Goal: Complete application form

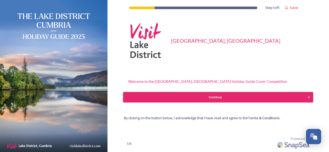
click at [216, 98] on div "Continue" at bounding box center [215, 97] width 178 height 5
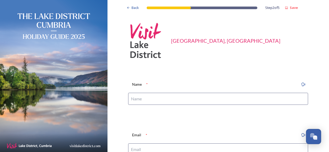
click at [216, 98] on input at bounding box center [218, 99] width 180 height 12
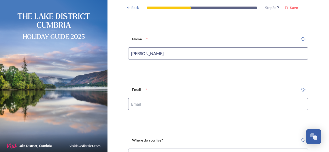
scroll to position [48, 0]
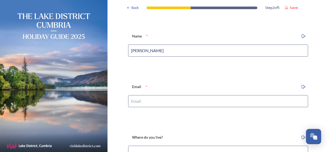
type input "[PERSON_NAME]"
click at [167, 104] on input at bounding box center [218, 101] width 180 height 12
type input "[PERSON_NAME][EMAIL_ADDRESS][DOMAIN_NAME]"
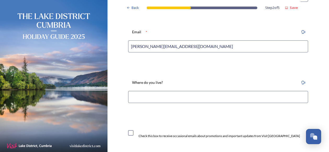
scroll to position [103, 0]
click at [173, 97] on input at bounding box center [218, 96] width 180 height 12
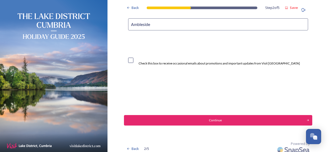
scroll to position [176, 0]
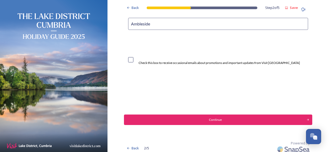
type input "Ambleside"
click at [215, 117] on div "Continue" at bounding box center [215, 119] width 178 height 5
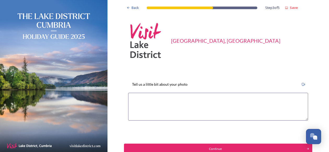
click at [173, 97] on textarea at bounding box center [218, 107] width 180 height 28
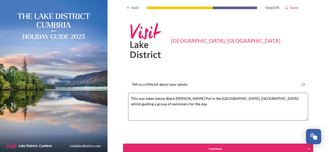
type textarea "This was taken below Black [PERSON_NAME] Pot in the [GEOGRAPHIC_DATA], [GEOGRAP…"
click at [219, 146] on div "Continue" at bounding box center [215, 148] width 178 height 5
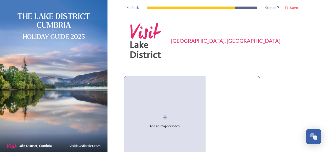
scroll to position [45, 0]
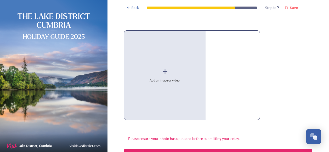
click at [161, 68] on icon at bounding box center [165, 71] width 8 height 8
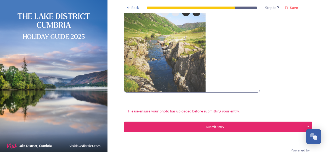
scroll to position [83, 0]
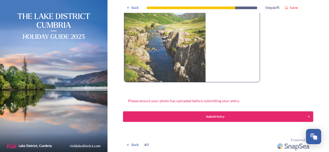
click at [213, 116] on div "Submit Entry" at bounding box center [215, 116] width 178 height 5
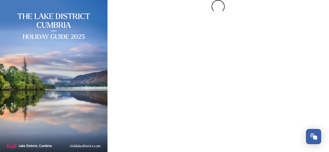
scroll to position [0, 0]
